Goal: Book appointment/travel/reservation

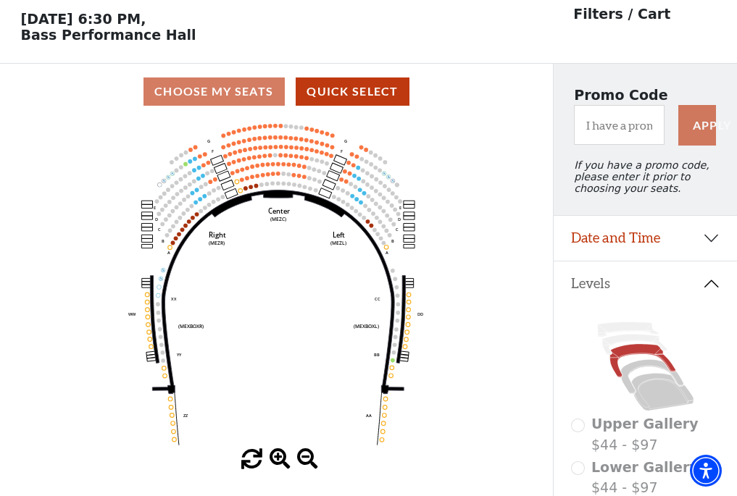
scroll to position [67, 0]
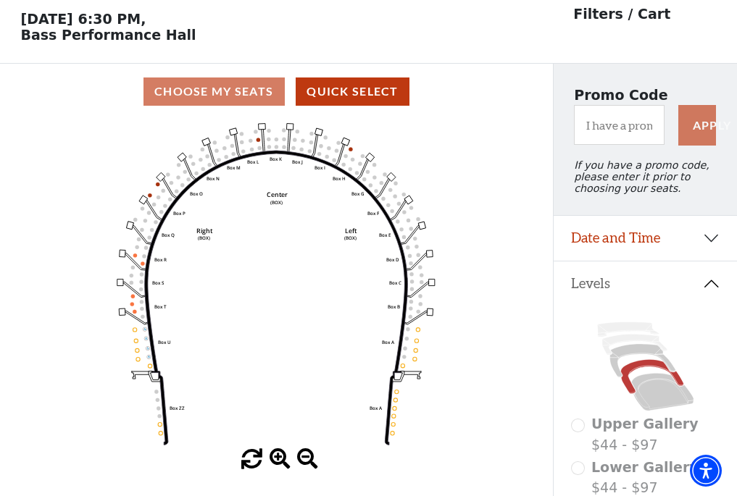
scroll to position [67, 0]
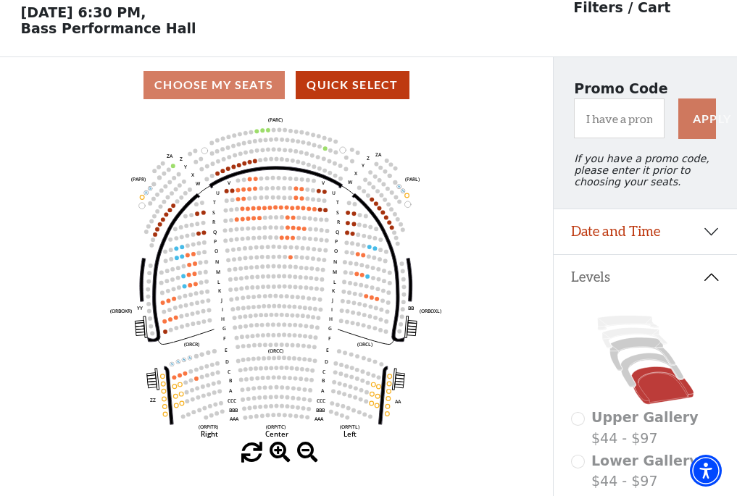
scroll to position [67, 0]
